Goal: Task Accomplishment & Management: Manage account settings

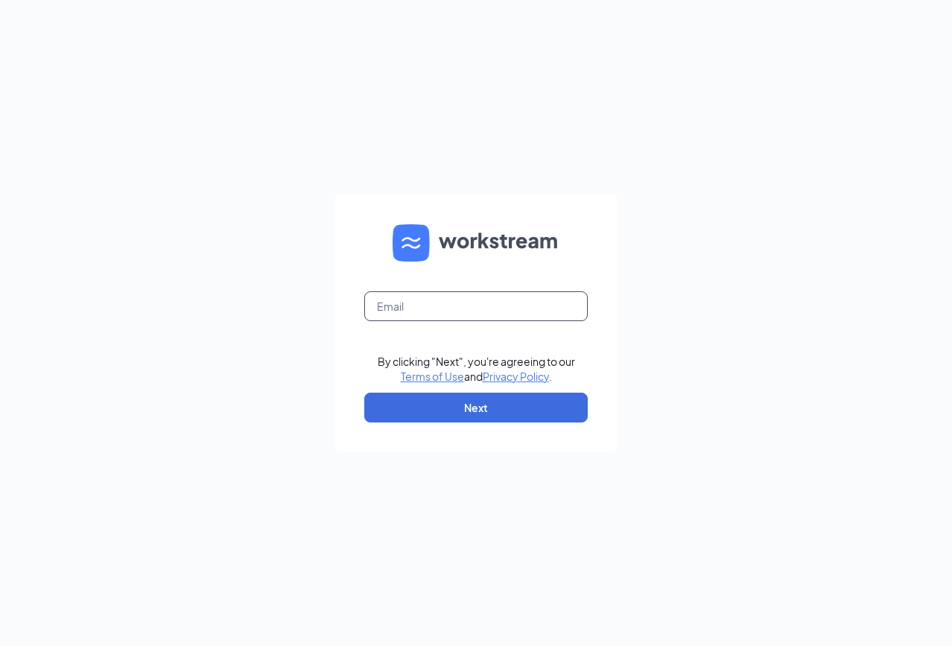
click at [442, 296] on input "text" at bounding box center [475, 306] width 223 height 30
type input "[EMAIL_ADDRESS][DOMAIN_NAME]"
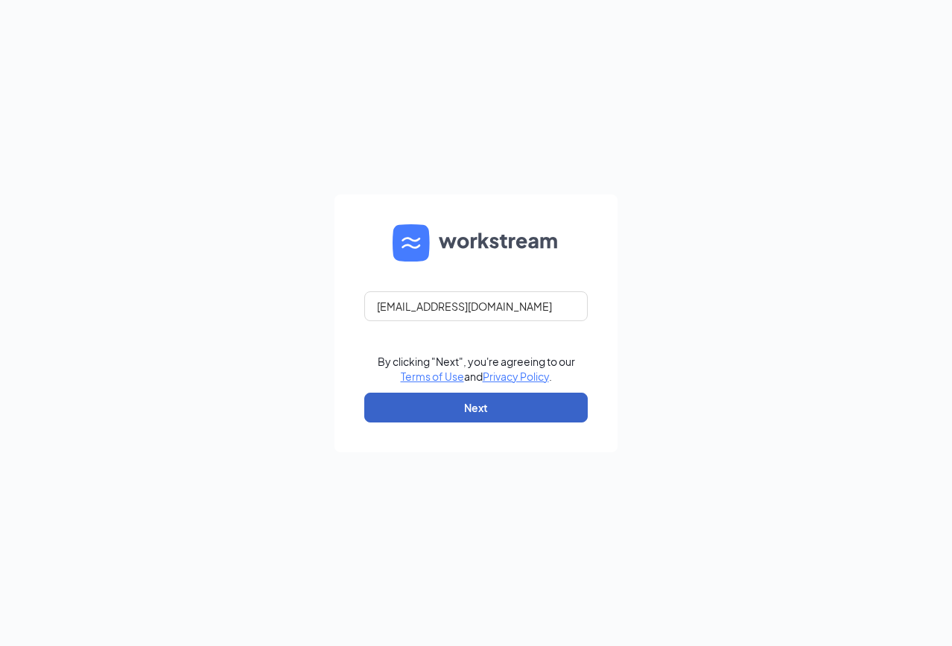
click at [507, 414] on button "Next" at bounding box center [475, 408] width 223 height 30
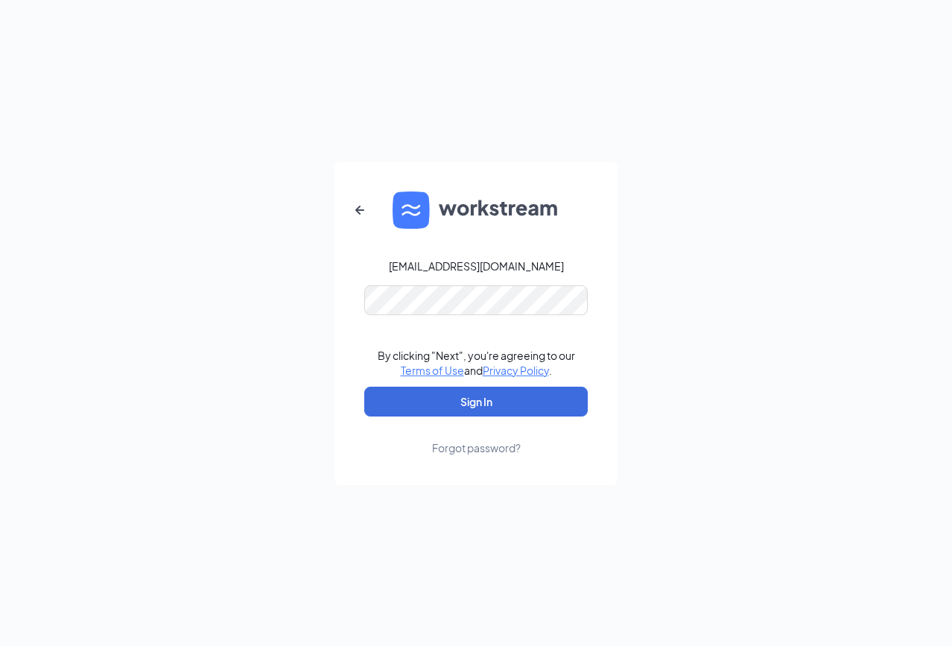
click at [455, 283] on form "[EMAIL_ADDRESS][DOMAIN_NAME] By clicking "Next", you're agreeing to our Terms o…" at bounding box center [475, 323] width 283 height 323
click at [364, 387] on button "Sign In" at bounding box center [475, 402] width 223 height 30
click at [396, 409] on button "Sign In" at bounding box center [475, 402] width 223 height 30
click at [247, 300] on div "[EMAIL_ADDRESS][DOMAIN_NAME] Credential mismatches. By clicking "Next", you're …" at bounding box center [476, 323] width 952 height 646
click at [418, 399] on button "Sign In" at bounding box center [475, 402] width 223 height 30
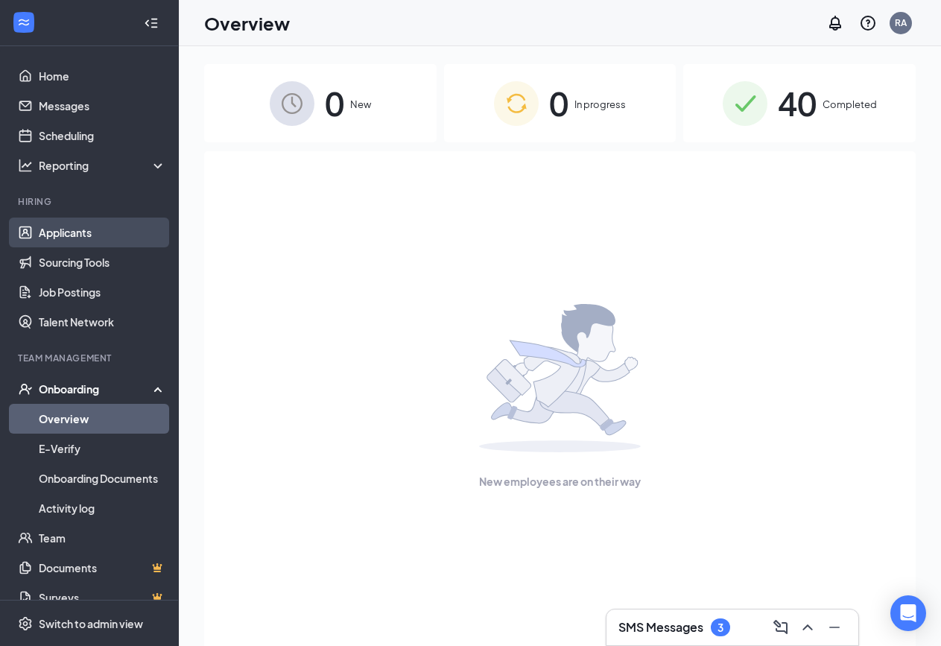
click at [131, 241] on link "Applicants" at bounding box center [102, 233] width 127 height 30
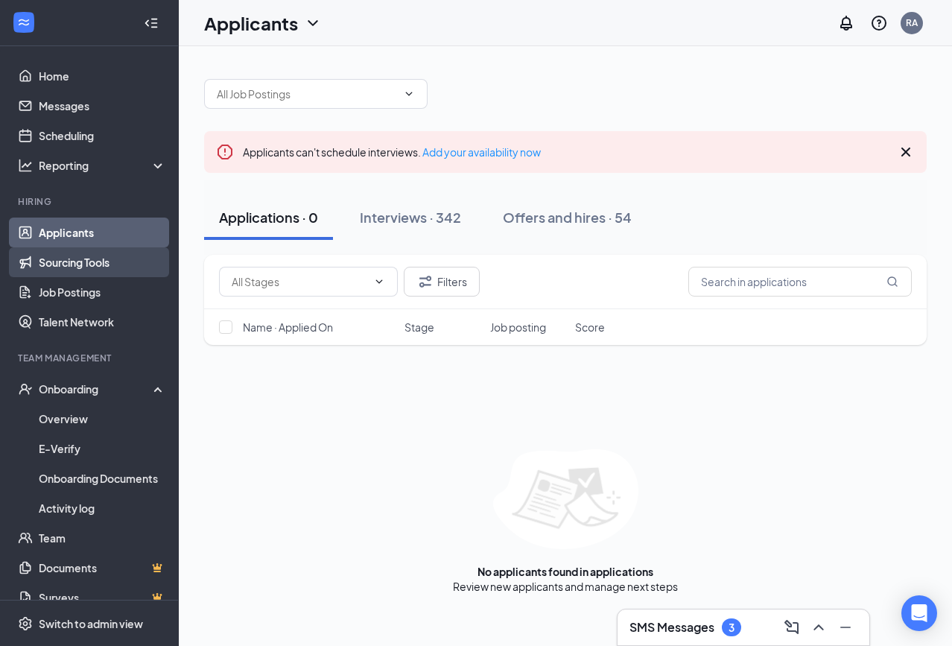
click at [51, 276] on link "Sourcing Tools" at bounding box center [102, 262] width 127 height 30
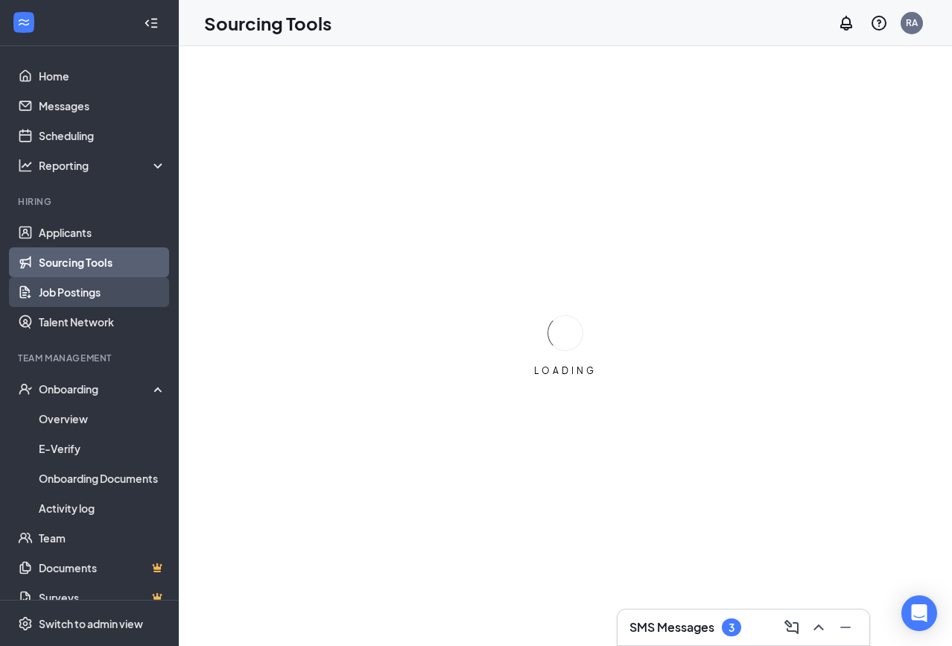
click at [54, 300] on link "Job Postings" at bounding box center [102, 292] width 127 height 30
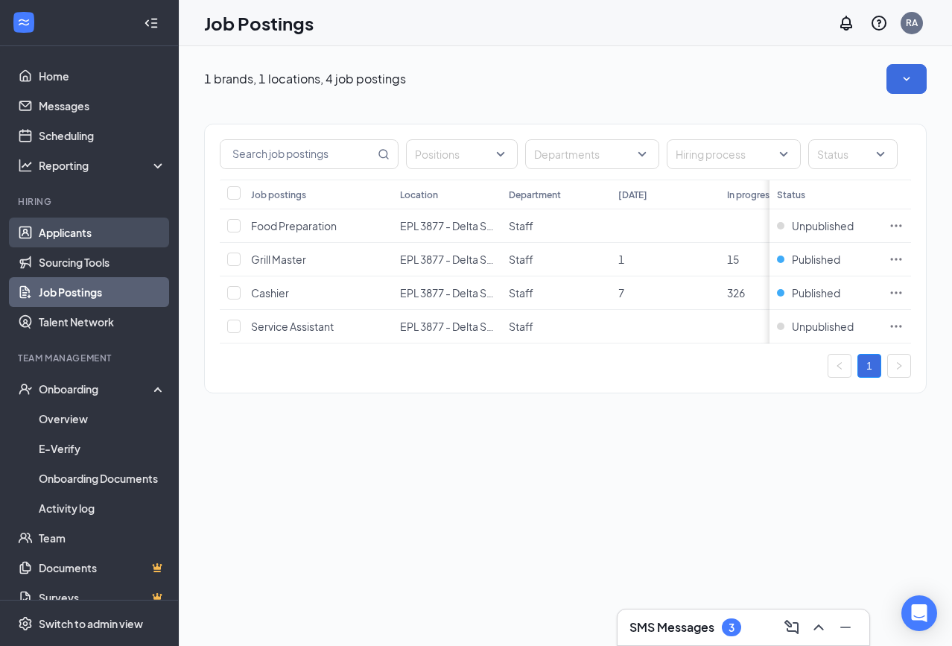
click at [75, 246] on link "Applicants" at bounding box center [102, 233] width 127 height 30
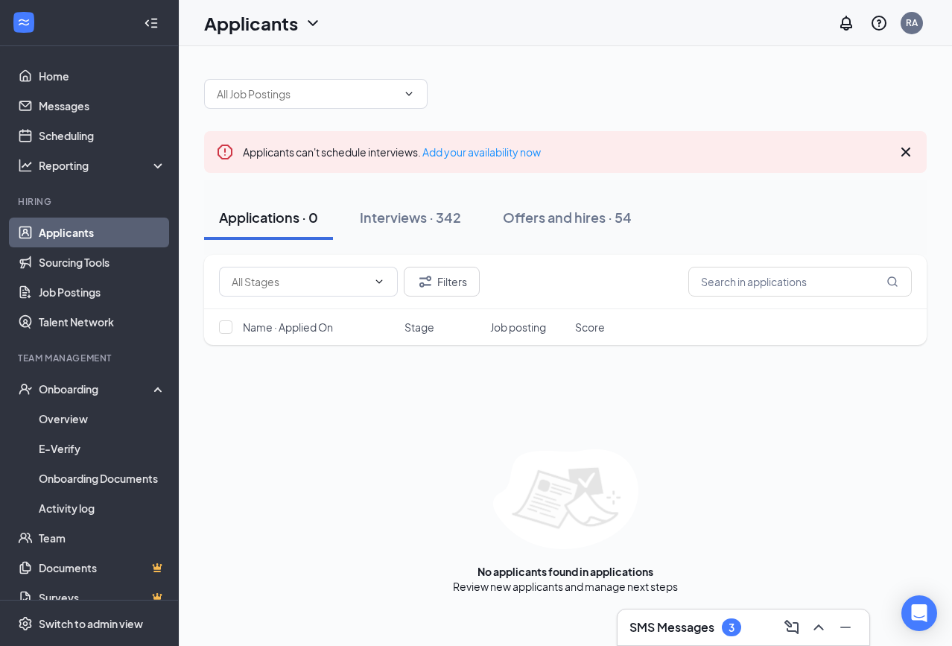
click at [64, 237] on link "Applicants" at bounding box center [102, 233] width 127 height 30
click at [47, 84] on link "Home" at bounding box center [102, 76] width 127 height 30
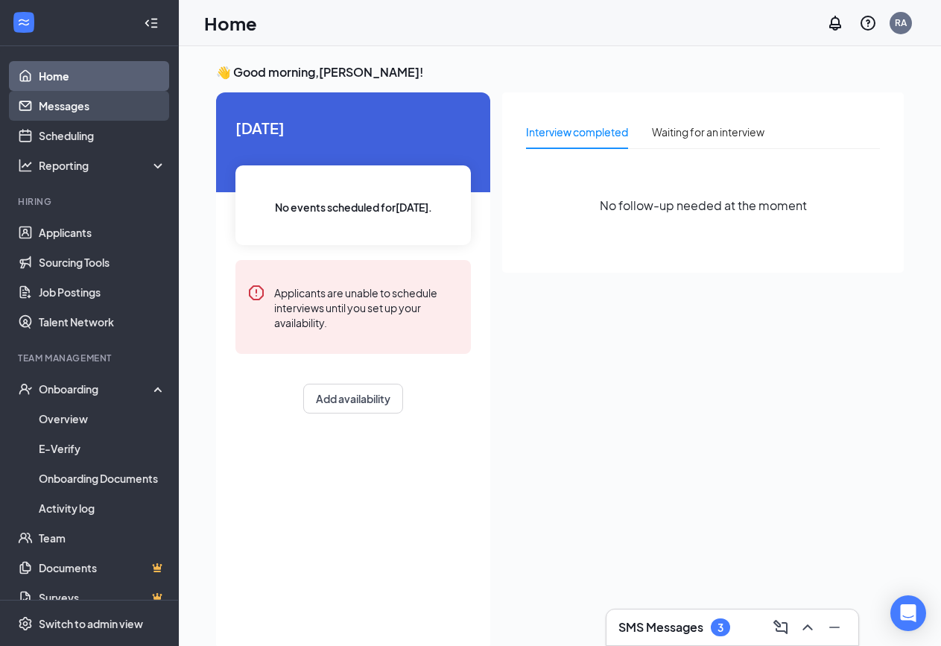
click at [101, 104] on link "Messages" at bounding box center [102, 106] width 127 height 30
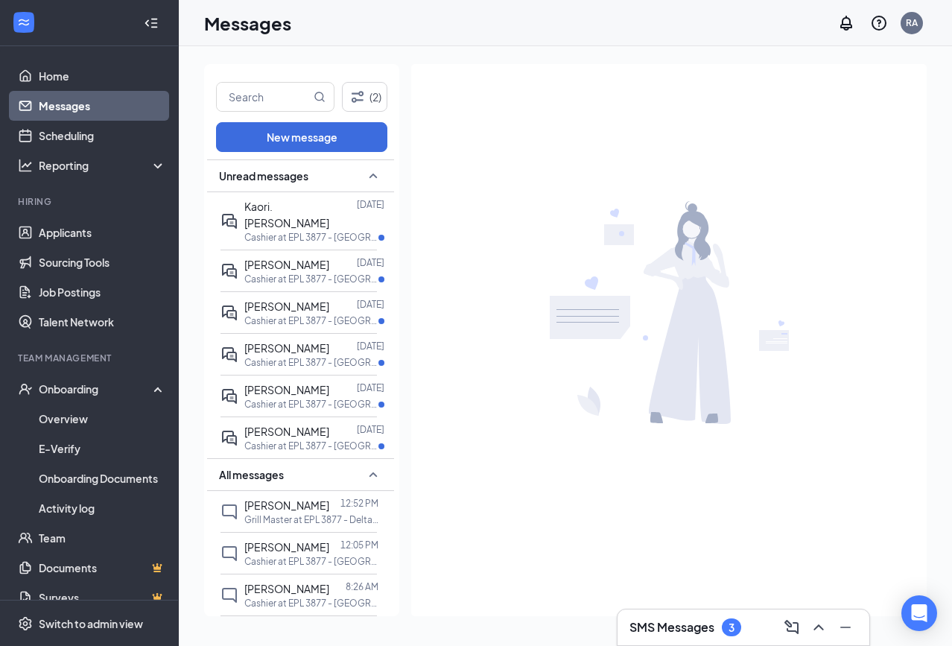
drag, startPoint x: 388, startPoint y: 270, endPoint x: 407, endPoint y: 226, distance: 48.4
click at [286, 97] on input "text" at bounding box center [264, 97] width 94 height 28
type input "joban"
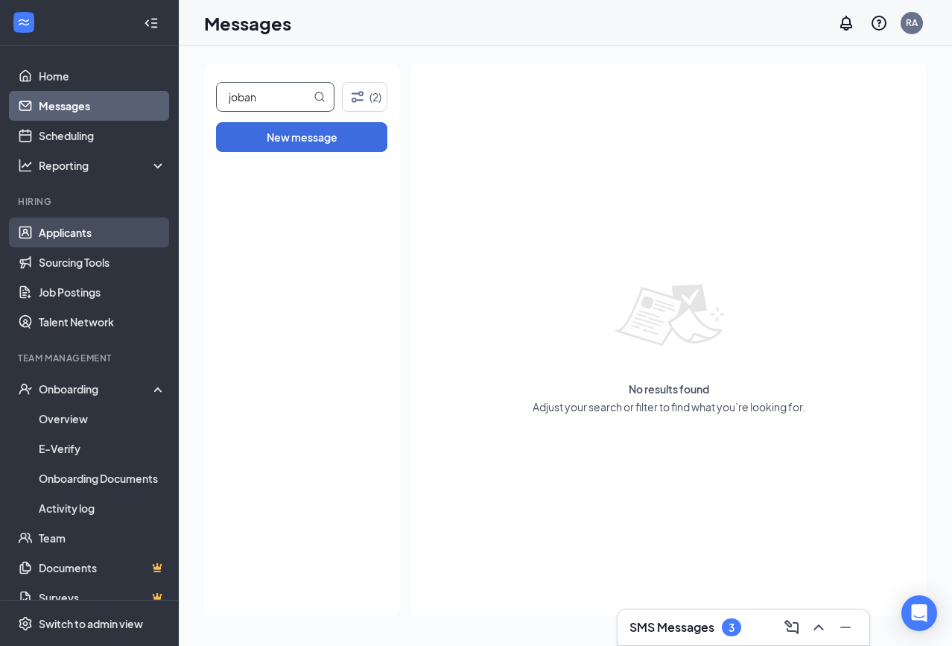
click at [41, 232] on link "Applicants" at bounding box center [102, 233] width 127 height 30
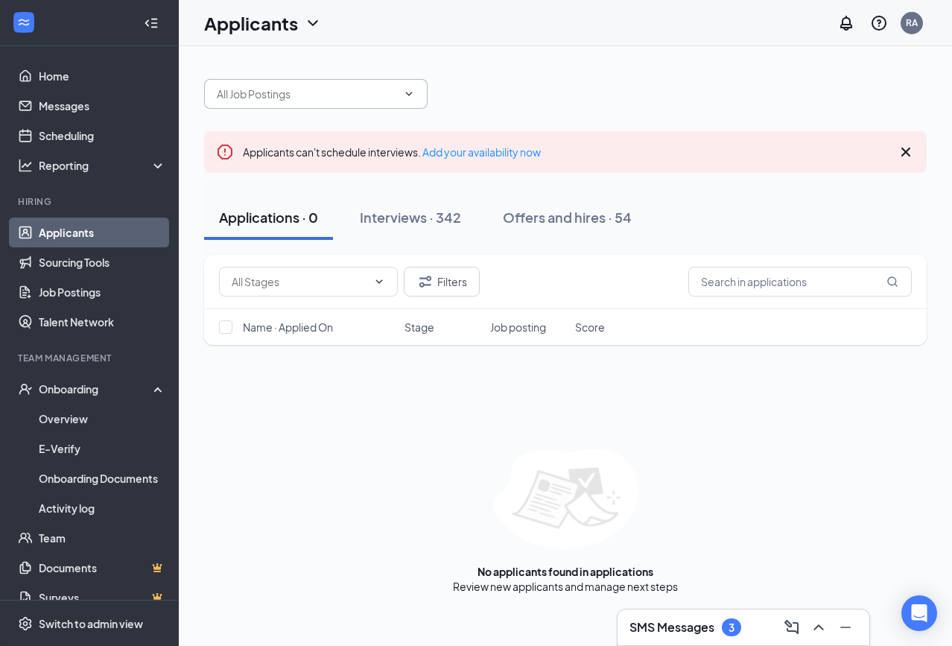
click at [355, 101] on input "text" at bounding box center [307, 94] width 180 height 16
type input "j"
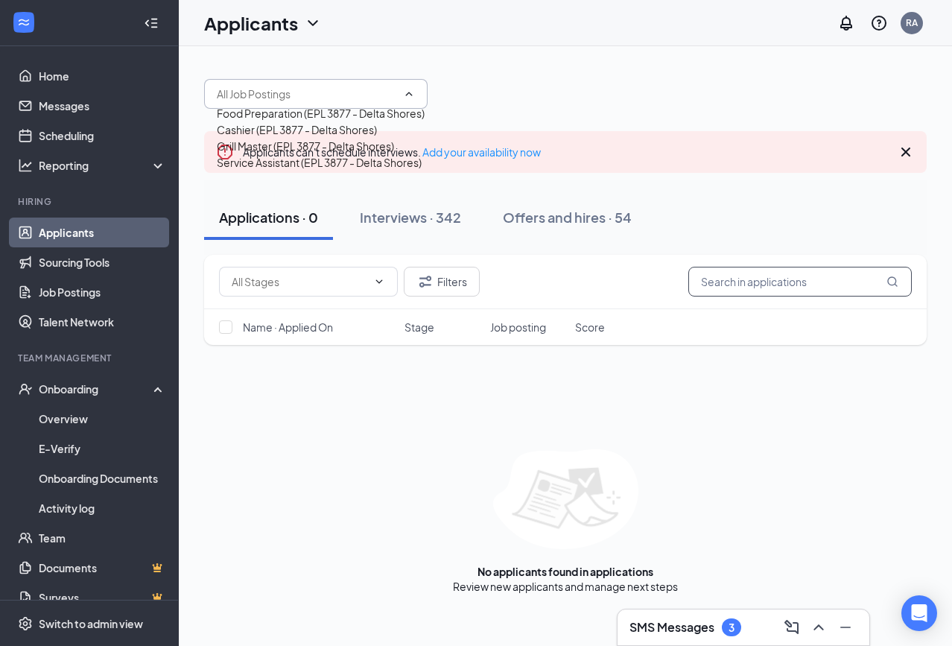
click at [853, 289] on input "text" at bounding box center [799, 282] width 223 height 30
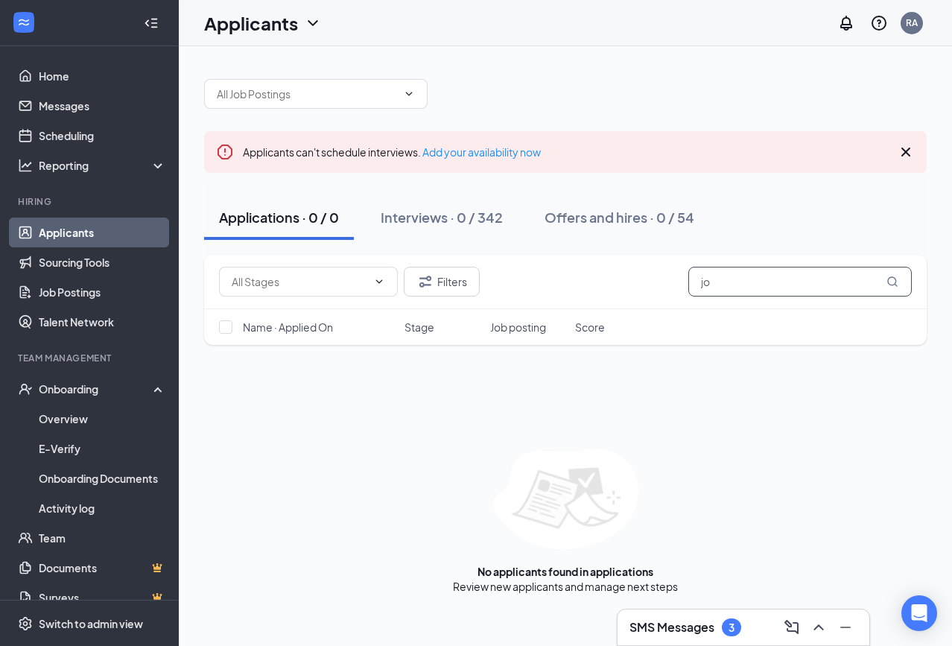
type input "j"
type input "[PERSON_NAME]"
click at [107, 74] on link "Home" at bounding box center [102, 76] width 127 height 30
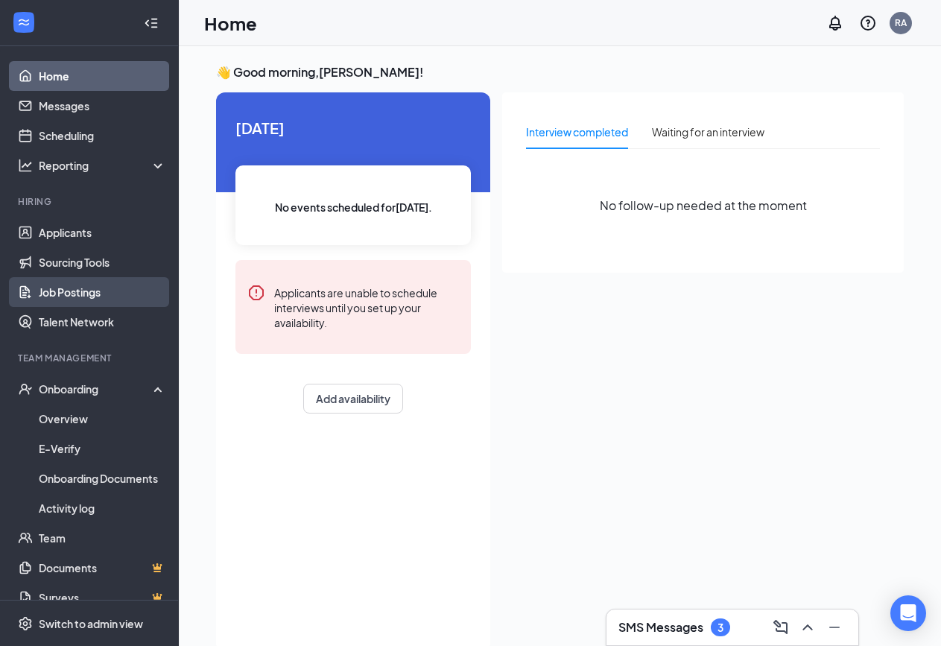
click at [82, 294] on link "Job Postings" at bounding box center [102, 292] width 127 height 30
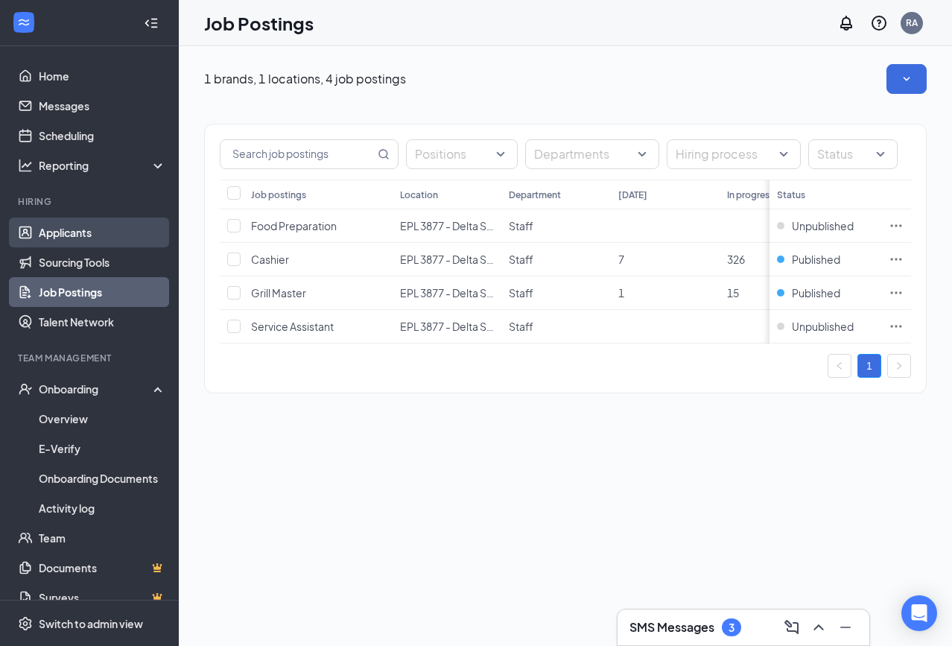
click at [82, 232] on link "Applicants" at bounding box center [102, 233] width 127 height 30
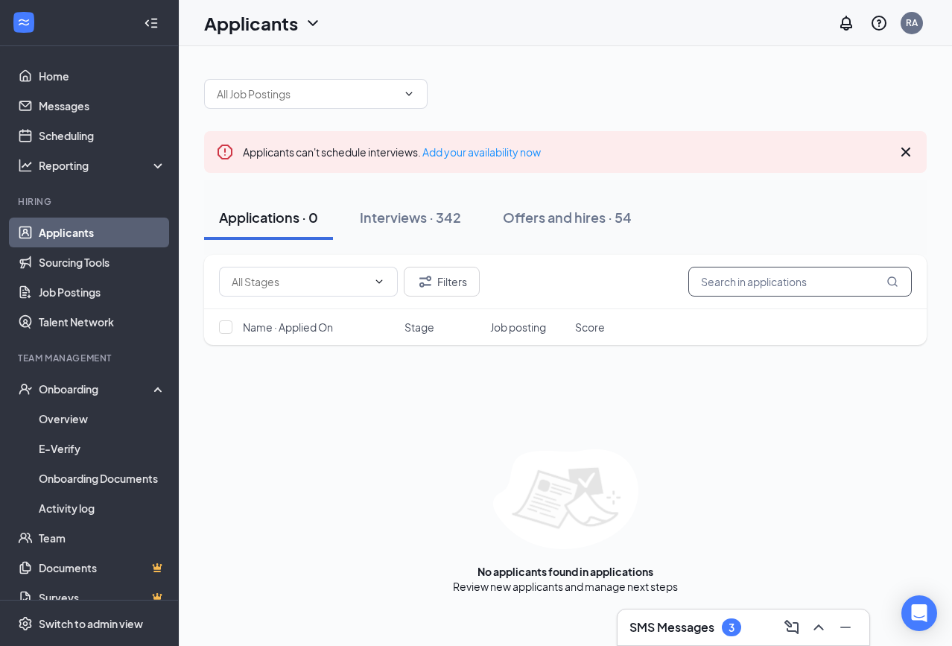
click at [743, 276] on input "text" at bounding box center [799, 282] width 223 height 30
